Goal: Task Accomplishment & Management: Complete application form

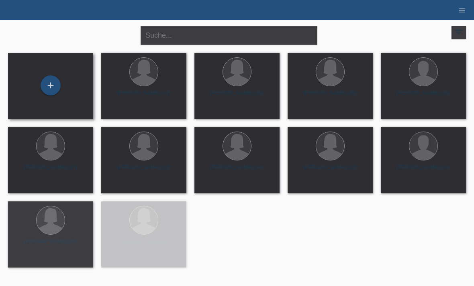
click at [56, 72] on div "+" at bounding box center [50, 86] width 85 height 66
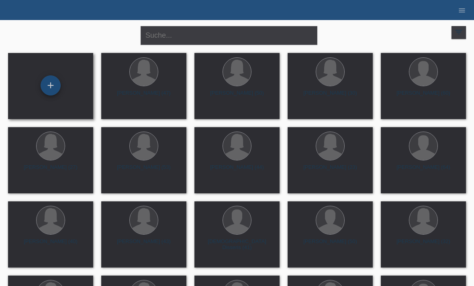
click at [49, 87] on div "+" at bounding box center [50, 86] width 19 height 14
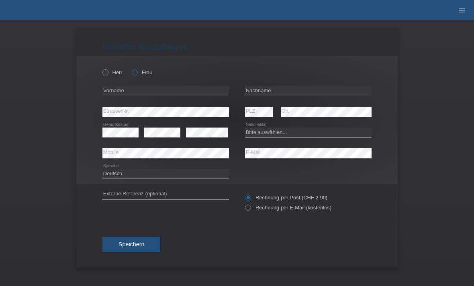
click at [145, 75] on label "Frau" at bounding box center [142, 72] width 20 height 6
click at [137, 75] on input "Frau" at bounding box center [134, 71] width 5 height 5
radio input "true"
click at [161, 90] on input "text" at bounding box center [165, 91] width 126 height 10
type input "Nicole Ute"
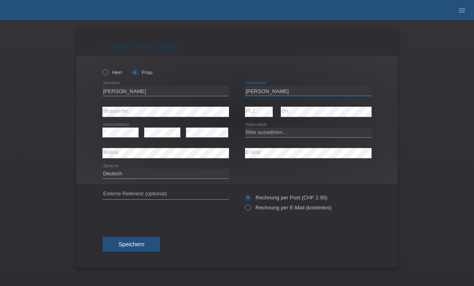
type input "[PERSON_NAME]"
click at [269, 134] on select "Bitte auswählen... Schweiz Deutschland Liechtenstein Österreich ------------ Af…" at bounding box center [308, 133] width 126 height 10
select select "DE"
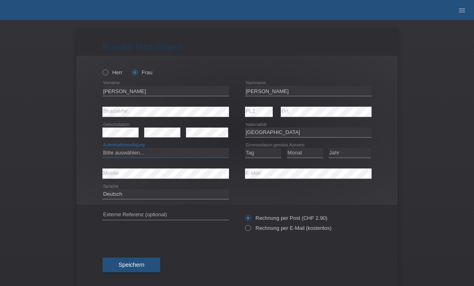
click at [170, 155] on select "Bitte auswählen... C B B - Flüchtlingsstatus Andere" at bounding box center [165, 153] width 126 height 10
select select "C"
click at [260, 150] on select "Tag 01 02 03 04 05 06 07 08 09 10 11" at bounding box center [263, 153] width 36 height 10
click at [272, 150] on select "Tag 01 02 03 04 05 06 07 08 09 10 11" at bounding box center [263, 153] width 36 height 10
select select "28"
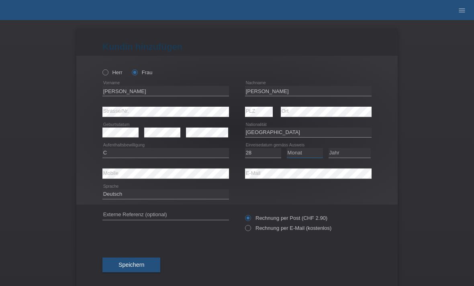
click at [303, 151] on select "Monat 01 02 03 04 05 06 07 08 09 10 11" at bounding box center [305, 153] width 36 height 10
click at [316, 150] on select "Monat 01 02 03 04 05 06 07 08 09 10 11" at bounding box center [305, 153] width 36 height 10
select select "04"
click at [347, 153] on select "Jahr 2025 2024 2023 2022 2021 2020 2019 2018 2017 2016 2015 2014 2013 2012 2011…" at bounding box center [349, 153] width 42 height 10
select select "2020"
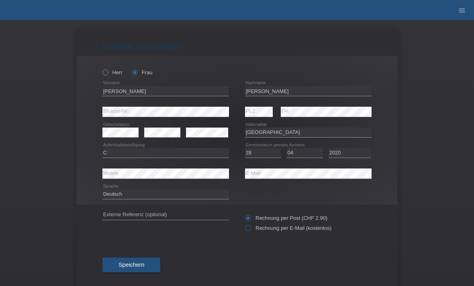
click at [252, 229] on label "Rechnung per E-Mail (kostenlos)" at bounding box center [288, 228] width 86 height 6
click at [250, 229] on input "Rechnung per E-Mail (kostenlos)" at bounding box center [247, 230] width 5 height 10
radio input "true"
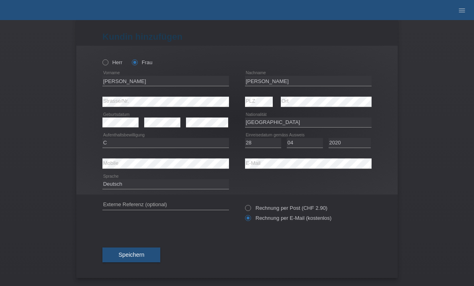
scroll to position [13, 0]
click at [138, 252] on span "Speichern" at bounding box center [131, 255] width 26 height 6
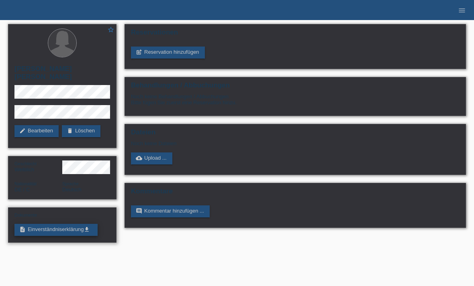
click at [78, 224] on link "description Einverständniserklärung get_app" at bounding box center [55, 230] width 83 height 12
click at [177, 50] on link "post_add Reservation hinzufügen" at bounding box center [168, 53] width 74 height 12
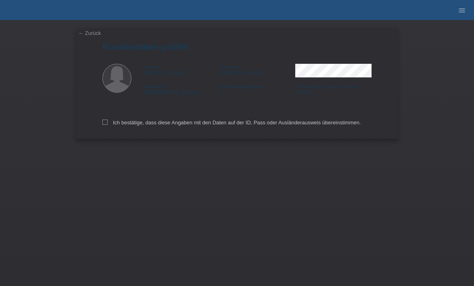
click at [116, 117] on div "Ich bestätige, dass diese Angaben mit den Daten auf der ID, Pass oder Ausländer…" at bounding box center [236, 121] width 269 height 35
click at [108, 122] on label "Ich bestätige, dass diese Angaben mit den Daten auf der ID, Pass oder Ausländer…" at bounding box center [231, 123] width 258 height 6
click at [108, 122] on input "Ich bestätige, dass diese Angaben mit den Daten auf der ID, Pass oder Ausländer…" at bounding box center [104, 122] width 5 height 5
checkbox input "true"
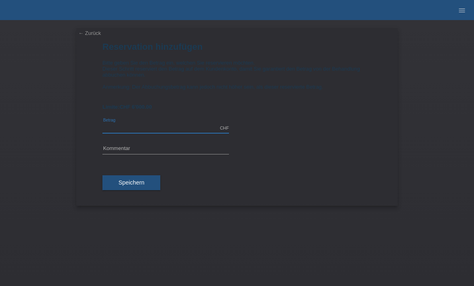
click at [172, 133] on input "text" at bounding box center [165, 128] width 126 height 10
click at [156, 154] on input "text" at bounding box center [165, 149] width 126 height 10
type input "6000.00"
click at [145, 191] on button "Speichern" at bounding box center [131, 182] width 58 height 15
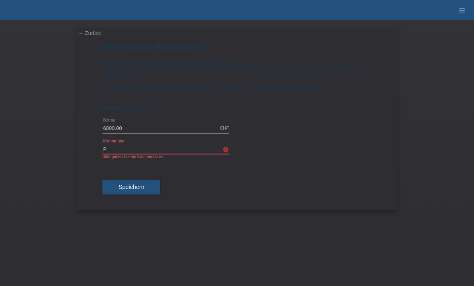
click at [163, 153] on input "P" at bounding box center [165, 149] width 126 height 10
type input "Paket"
click at [136, 190] on span "Speichern" at bounding box center [131, 187] width 26 height 6
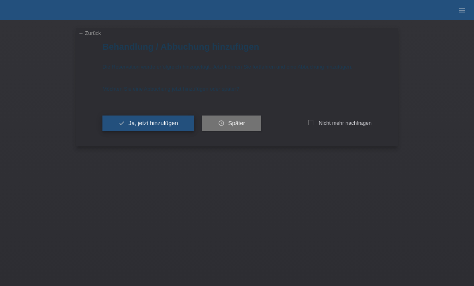
click at [171, 124] on span "Ja, jetzt hinzufügen" at bounding box center [152, 123] width 49 height 6
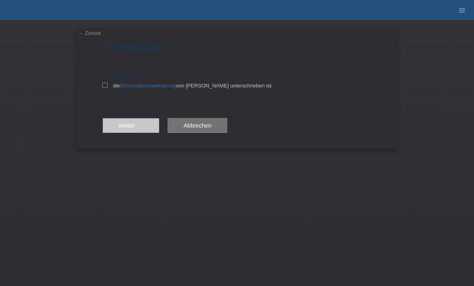
click at [100, 85] on div "← Zurück Vorbedinungen Ich bestätige, dass die Einverständniserklärung von der …" at bounding box center [236, 88] width 321 height 121
click at [106, 84] on icon at bounding box center [104, 85] width 5 height 5
click at [106, 84] on input "die Einverständniserklärung von der Kundin unterschrieben ist." at bounding box center [104, 85] width 5 height 5
checkbox input "true"
click at [146, 127] on button "Weiter arrow_forward" at bounding box center [130, 125] width 57 height 15
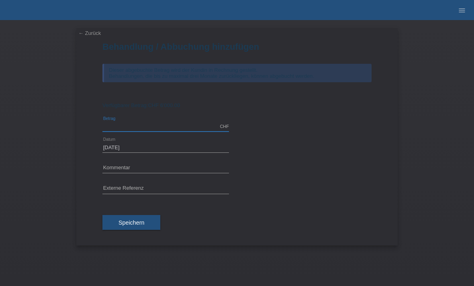
click at [178, 126] on input "text" at bounding box center [165, 127] width 126 height 10
click at [139, 224] on span "Speichern" at bounding box center [131, 223] width 26 height 6
type input "6000.00"
